Goal: Task Accomplishment & Management: Use online tool/utility

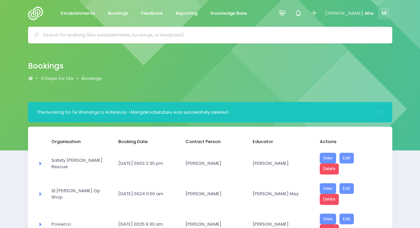
select select "20"
click at [286, 17] on icon at bounding box center [282, 13] width 8 height 8
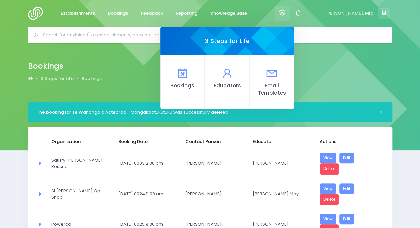
click at [351, 89] on div "Bookings 3 Steps for Life Bookings" at bounding box center [210, 72] width 420 height 58
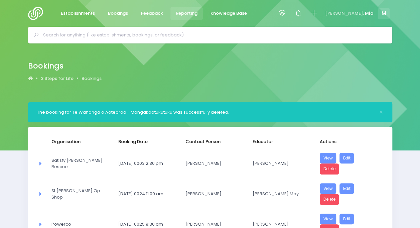
click at [198, 12] on link "Reporting" at bounding box center [186, 13] width 33 height 13
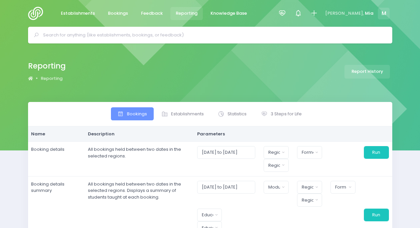
select select
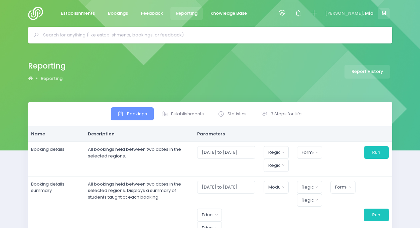
select select
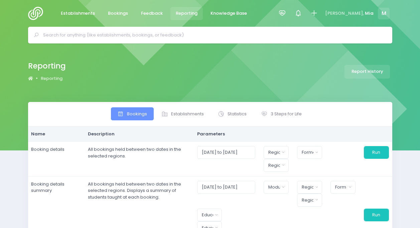
select select
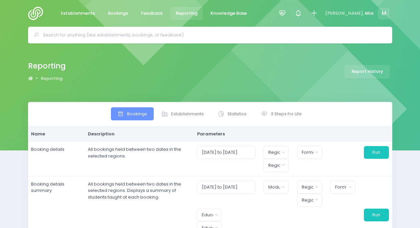
select select
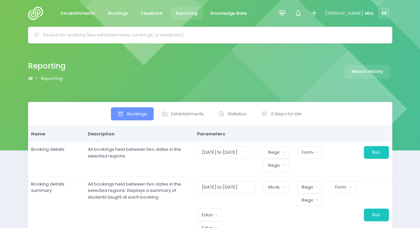
select select
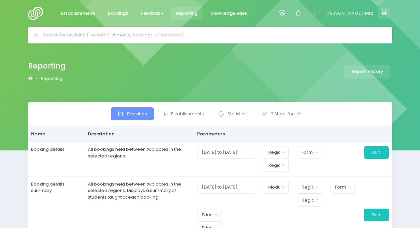
select select
click at [286, 117] on span "3 Steps for Life" at bounding box center [286, 114] width 31 height 7
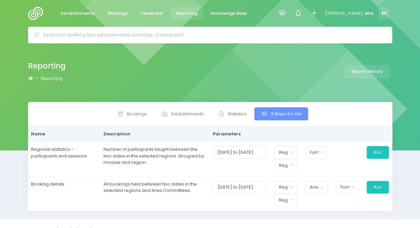
scroll to position [11, 0]
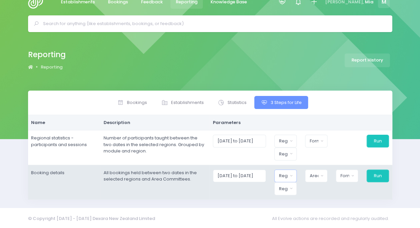
click at [291, 172] on button "Region" at bounding box center [285, 175] width 22 height 13
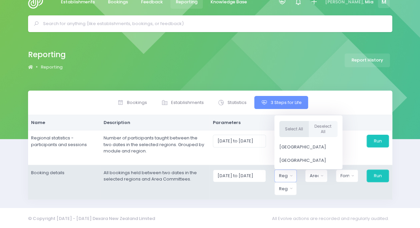
click at [295, 124] on button "Select All" at bounding box center [293, 129] width 29 height 16
select select "Northern"
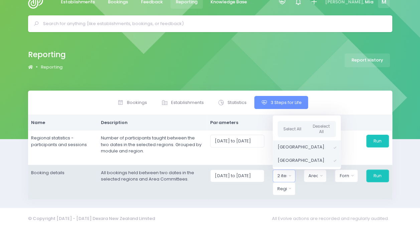
click at [295, 157] on span "Central Region" at bounding box center [301, 160] width 47 height 7
click at [311, 175] on div "Area Committee" at bounding box center [312, 175] width 10 height 7
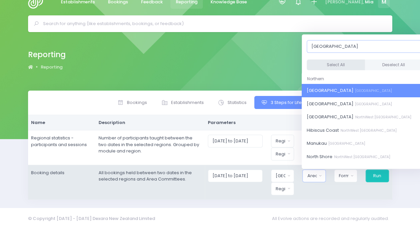
type input "auckland"
click at [328, 66] on button "Select All" at bounding box center [336, 64] width 58 height 11
select select "[GEOGRAPHIC_DATA]"
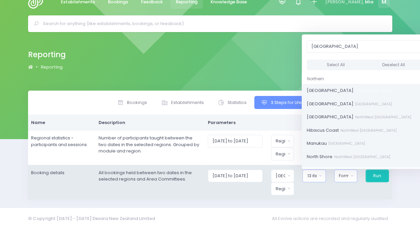
click at [345, 173] on div "Format" at bounding box center [344, 175] width 10 height 7
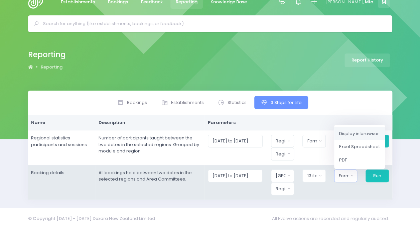
click at [351, 130] on span "Display in browser" at bounding box center [359, 133] width 40 height 7
select select "web"
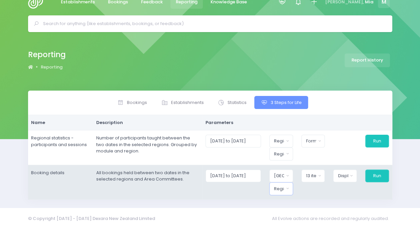
click at [277, 186] on button "Region" at bounding box center [281, 188] width 24 height 13
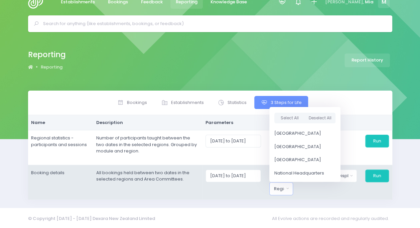
click at [287, 125] on div "Select All Deselect All" at bounding box center [304, 118] width 71 height 18
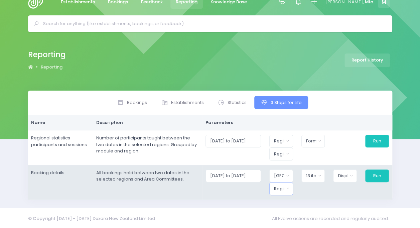
click at [284, 189] on div "Region" at bounding box center [279, 188] width 10 height 7
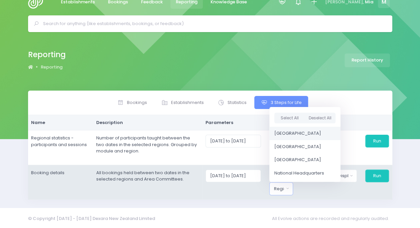
click at [290, 134] on span "[GEOGRAPHIC_DATA]" at bounding box center [297, 133] width 47 height 7
select select "Northern"
click at [376, 172] on button "Run" at bounding box center [377, 175] width 24 height 13
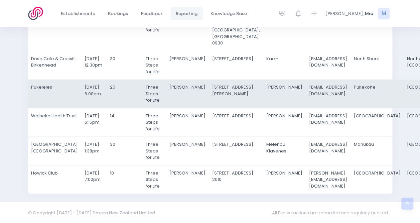
scroll to position [184, 0]
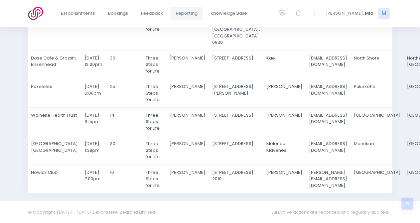
click at [255, 216] on div "© Copyright [DATE] - [DATE] Dexara New Zealand Limited All Evolve actions are r…" at bounding box center [210, 211] width 381 height 13
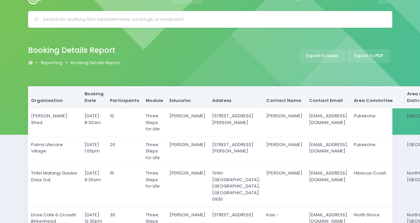
scroll to position [17, 0]
